Goal: Navigation & Orientation: Find specific page/section

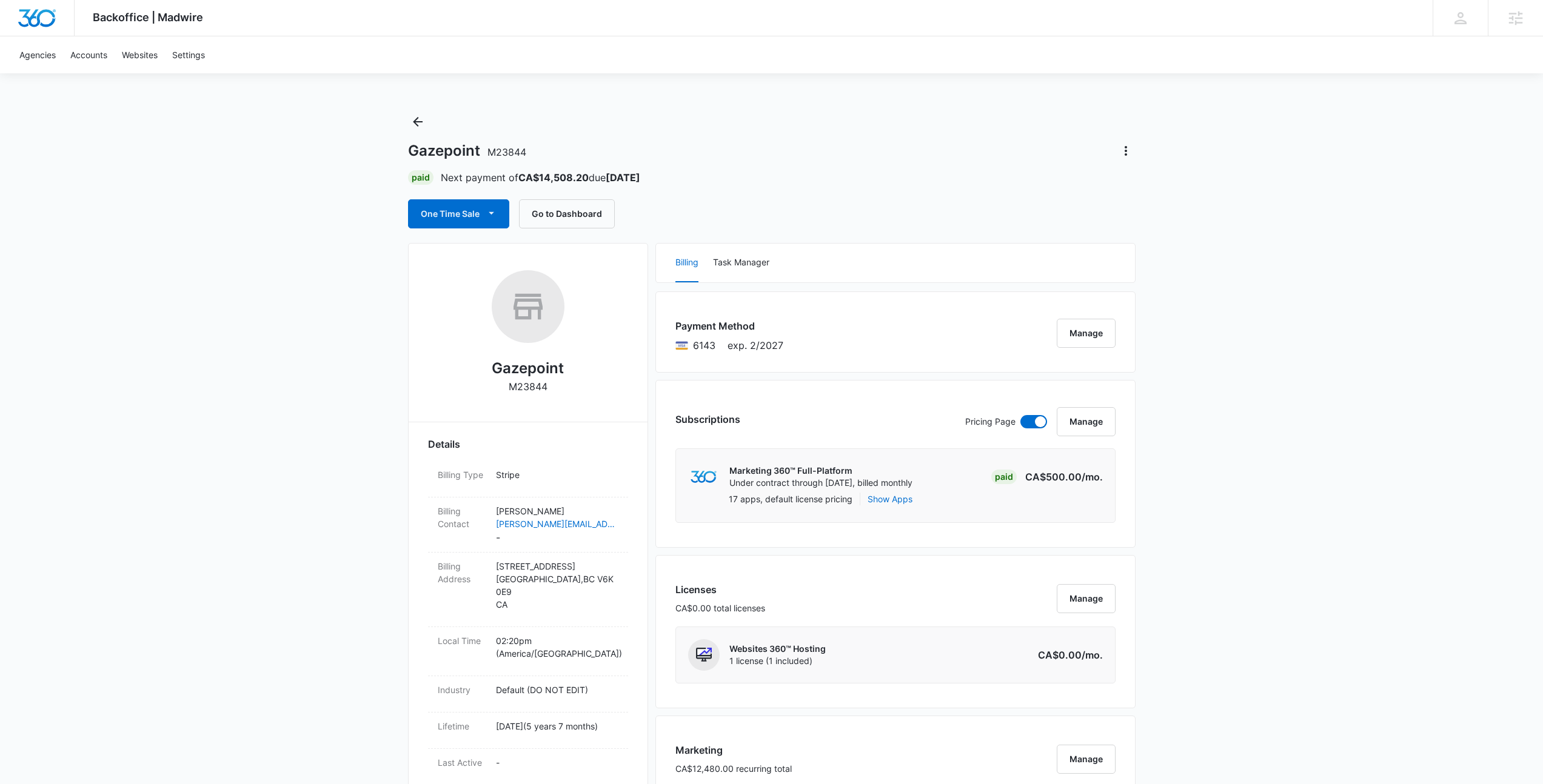
click at [972, 115] on div "Gazepoint M23844 Paid Next payment of CA$14,508.20 due Sep 16 One Time Sale Go …" at bounding box center [772, 170] width 727 height 116
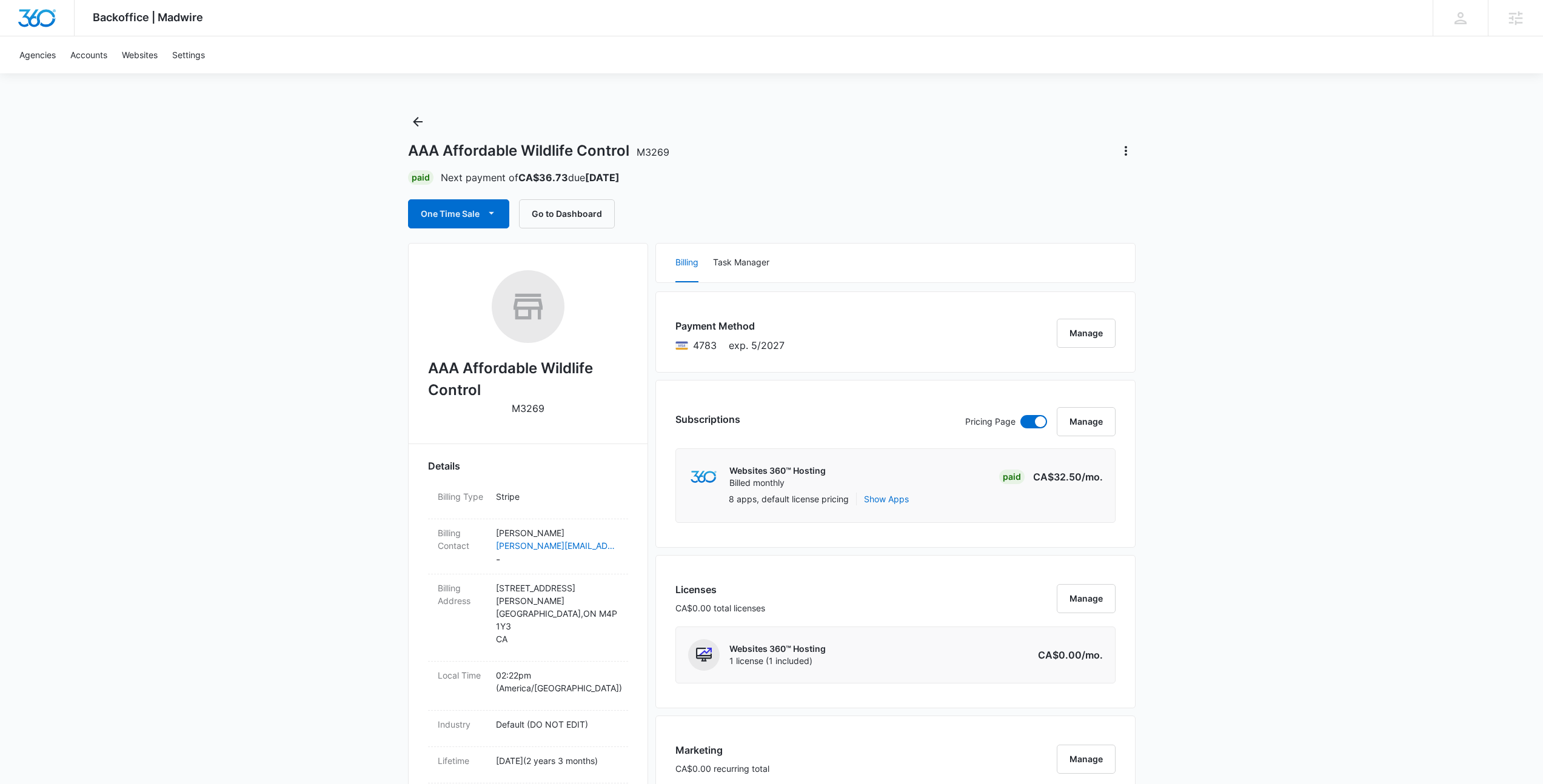
click at [586, 39] on div "Agencies Accounts Websites Settings" at bounding box center [771, 55] width 1518 height 37
click at [766, 39] on div "Agencies Accounts Websites Settings" at bounding box center [771, 55] width 1518 height 37
click at [736, 141] on div "AAA Affordable Wildlife Control M3269" at bounding box center [772, 151] width 727 height 20
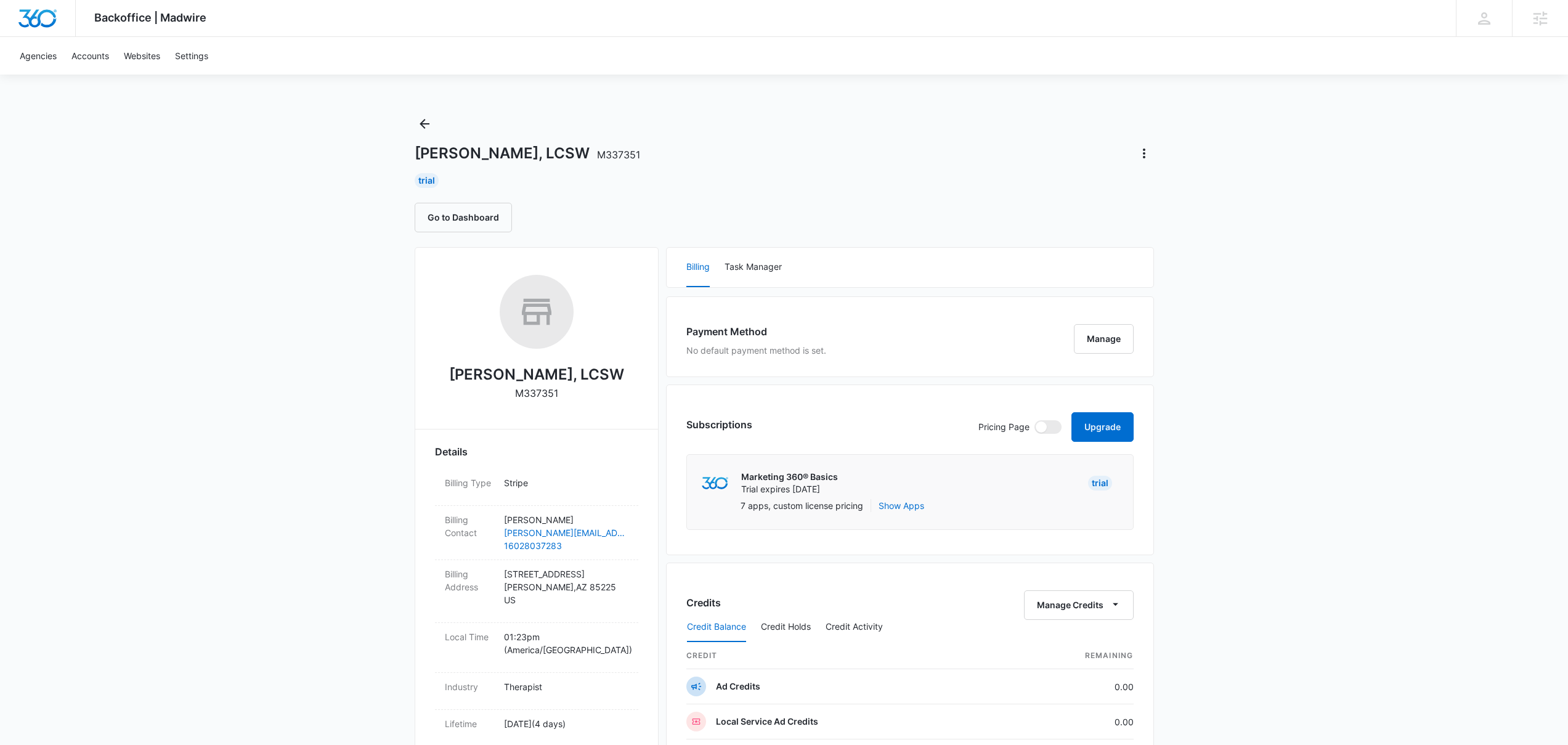
click at [564, 393] on div "Elizabeth Gluff, LCSW M337351" at bounding box center [536, 342] width 203 height 135
drag, startPoint x: 561, startPoint y: 393, endPoint x: 547, endPoint y: 387, distance: 15.2
click at [516, 394] on div "Elizabeth Gluff, LCSW M337351" at bounding box center [536, 342] width 203 height 135
copy p "M337351"
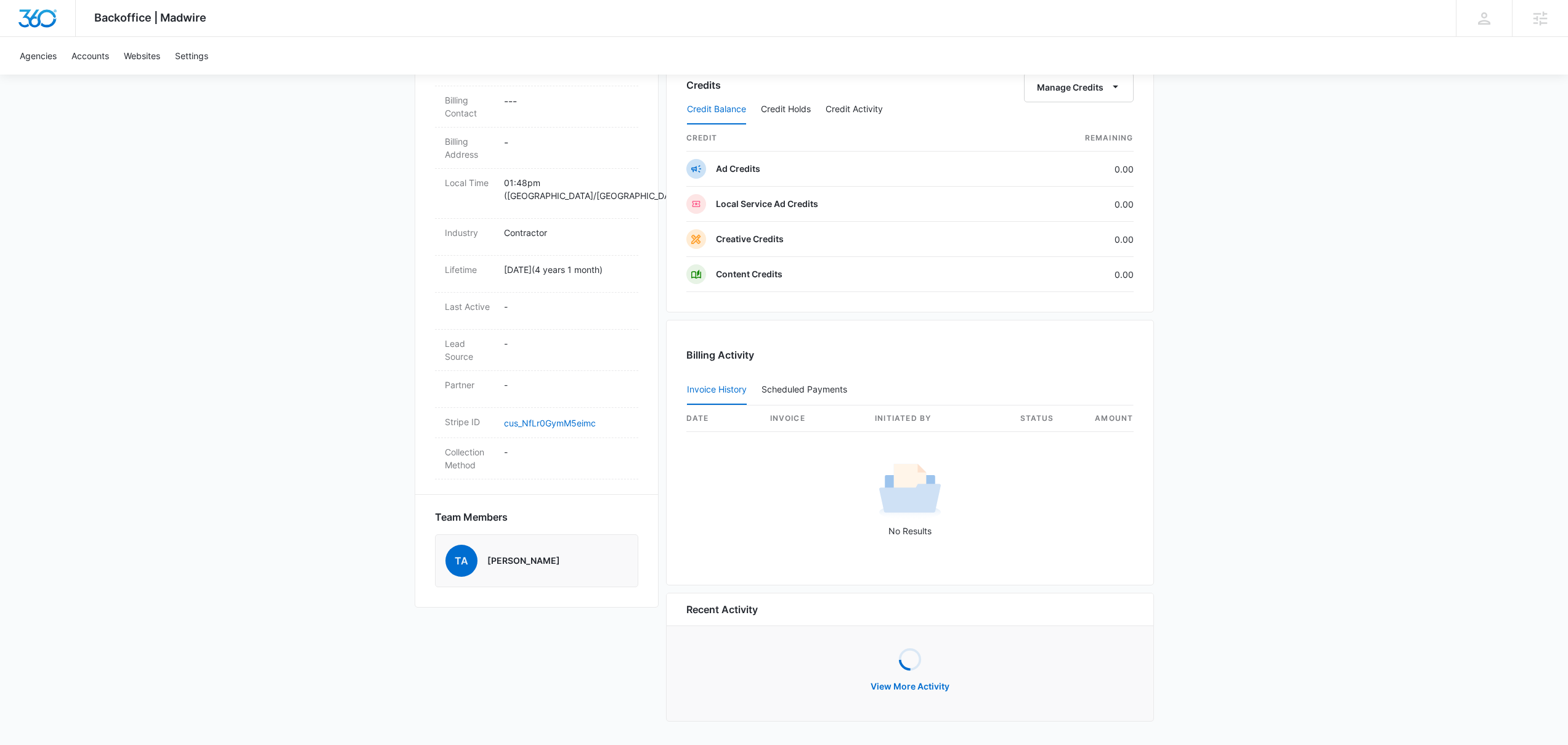
scroll to position [417, 0]
click at [549, 552] on div "TA [PERSON_NAME]" at bounding box center [536, 563] width 203 height 53
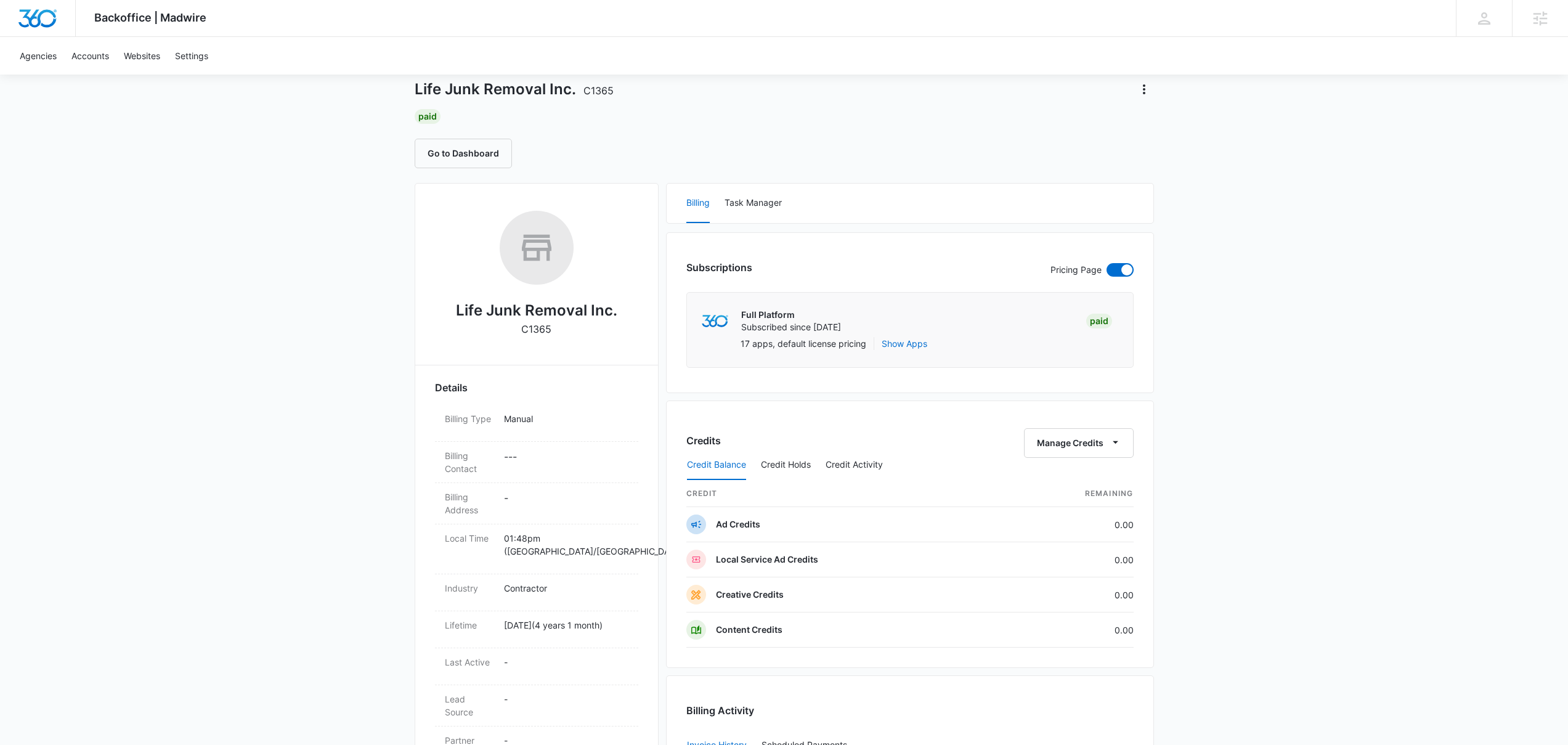
scroll to position [0, 0]
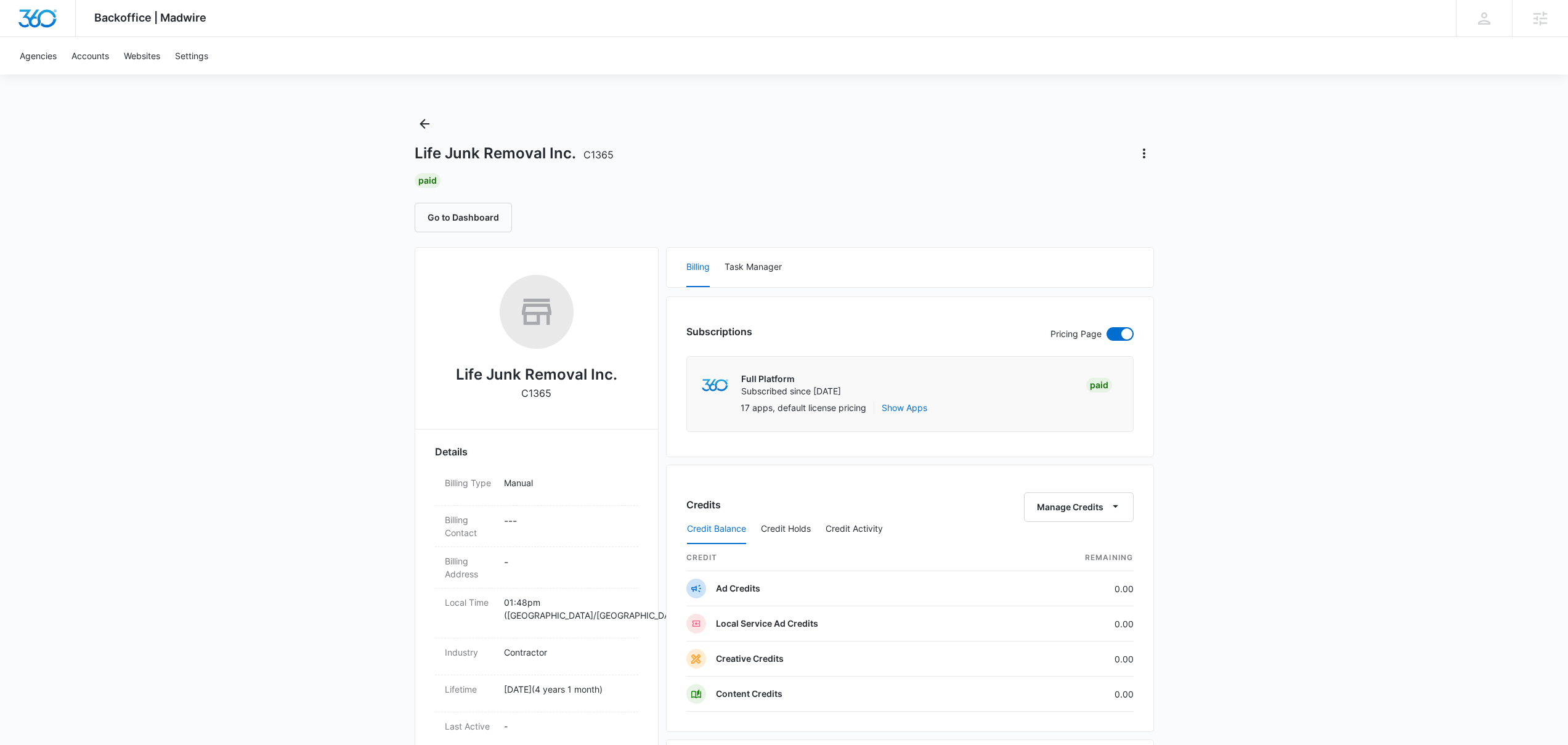
click at [1249, 122] on div "Backoffice | Madwire Apps Settings [PERSON_NAME] [PERSON_NAME][EMAIL_ADDRESS][P…" at bounding box center [784, 581] width 1568 height 1162
